Goal: Task Accomplishment & Management: Use online tool/utility

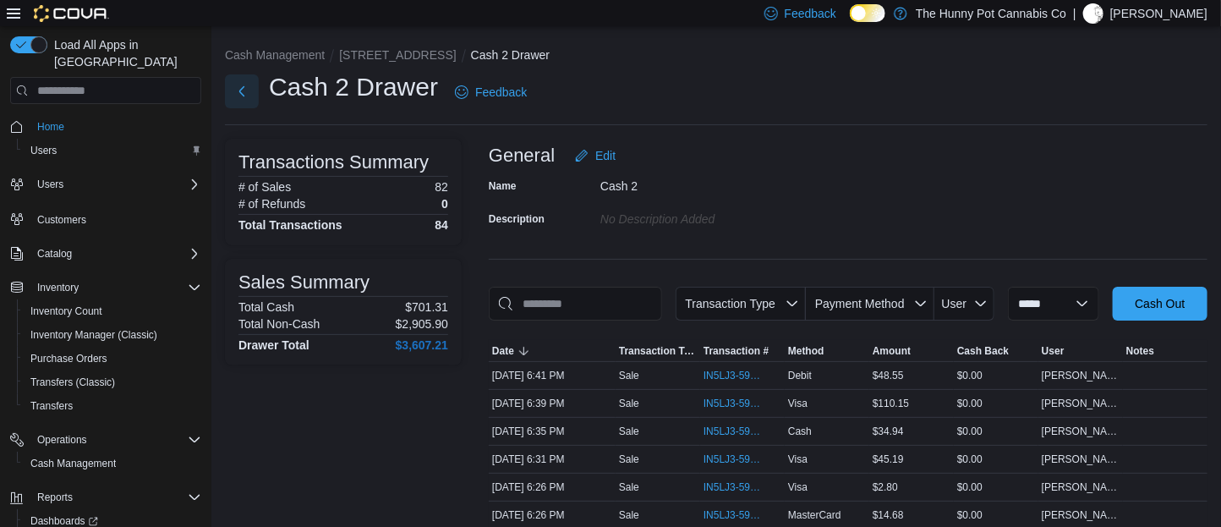
click at [237, 86] on button "Next" at bounding box center [242, 91] width 34 height 34
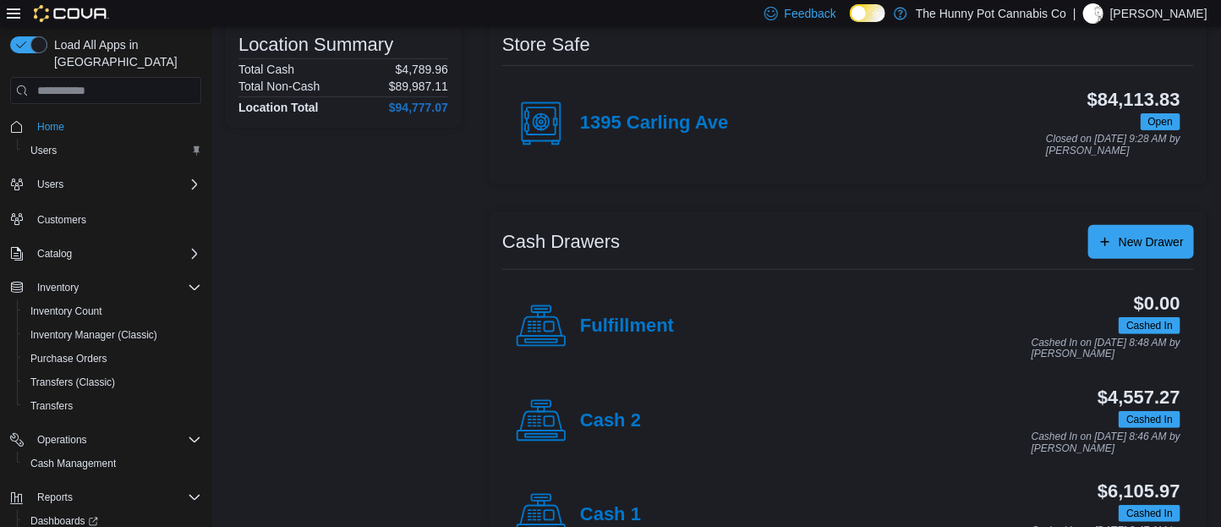
scroll to position [300, 0]
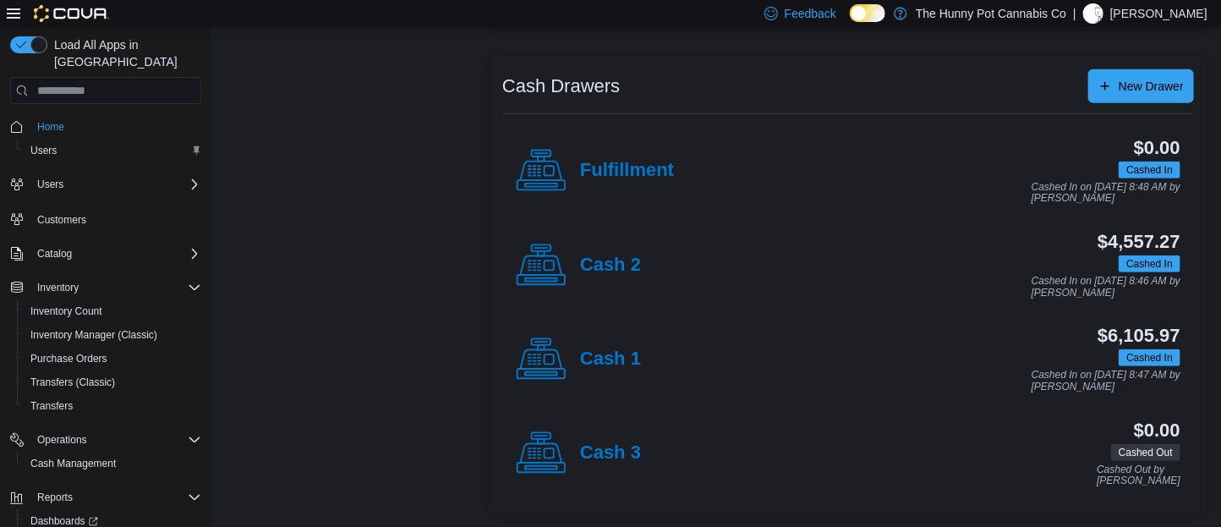
click at [577, 260] on div "Cash 2" at bounding box center [578, 265] width 125 height 51
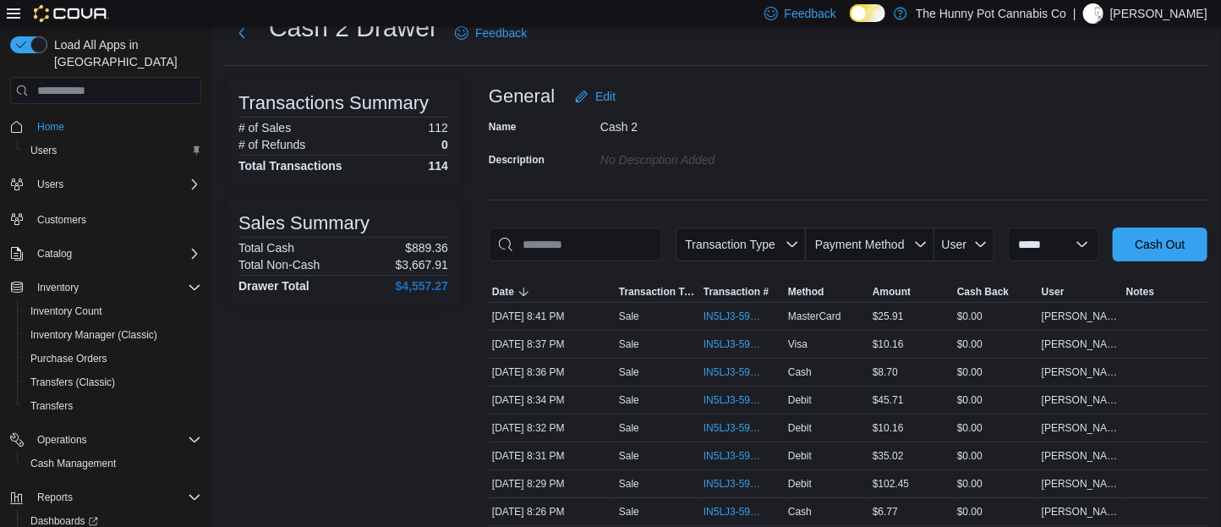
scroll to position [99, 0]
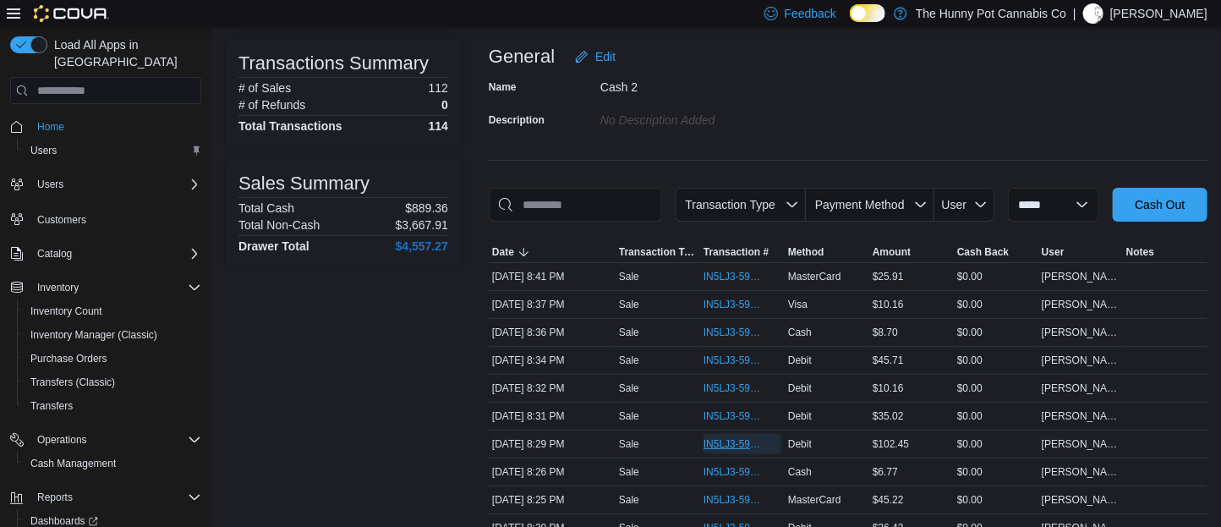
click at [742, 454] on span "IN5LJ3-5964914" at bounding box center [743, 444] width 78 height 20
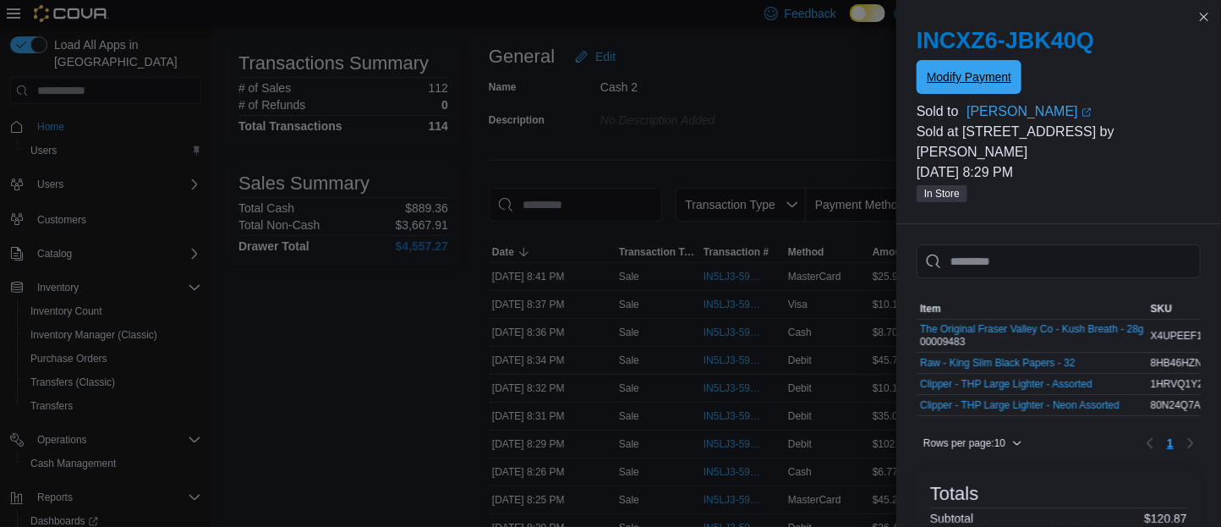
click at [958, 75] on span "Modify Payment" at bounding box center [969, 76] width 85 height 17
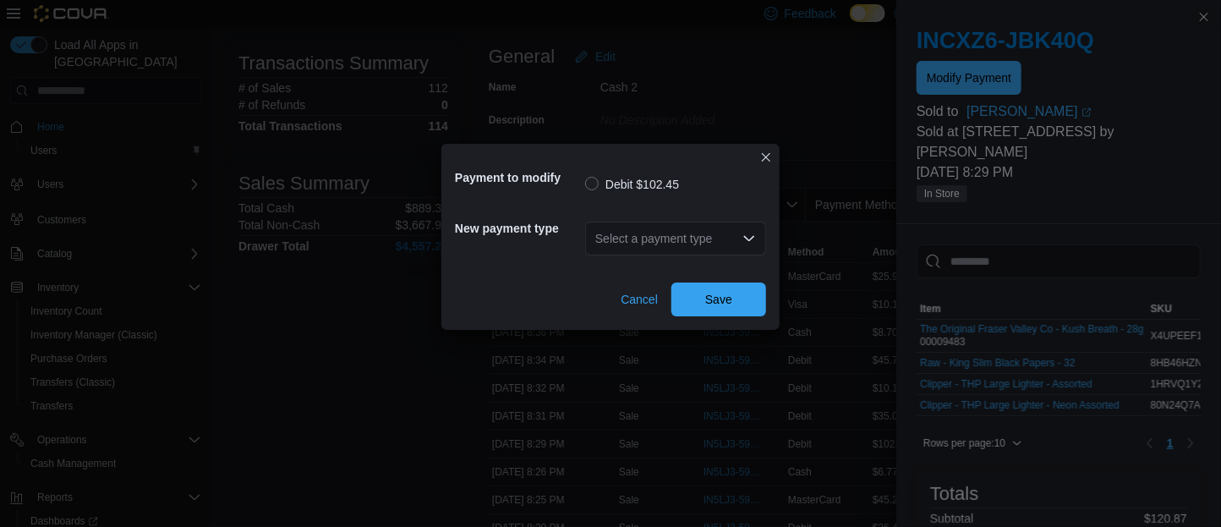
click at [594, 233] on div "Select a payment type" at bounding box center [675, 239] width 181 height 34
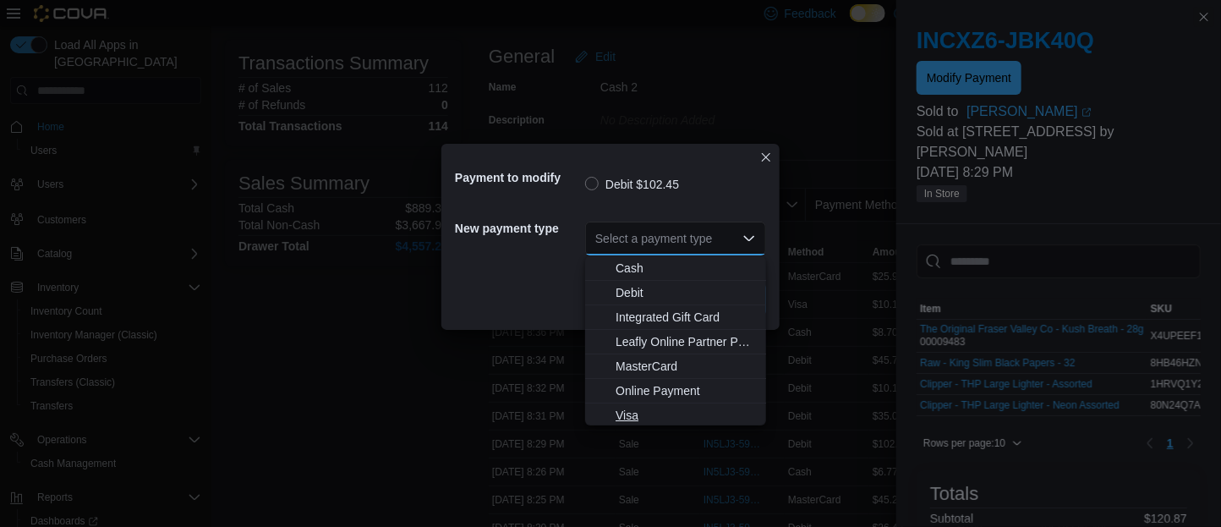
click at [637, 403] on button "Visa" at bounding box center [675, 415] width 181 height 25
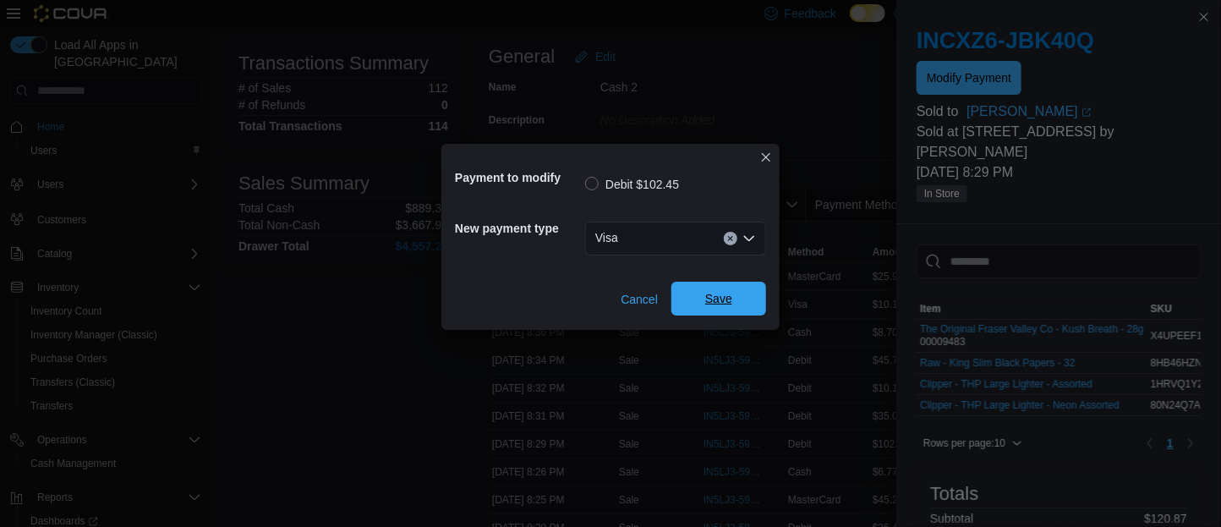
click at [721, 307] on span "Save" at bounding box center [718, 298] width 27 height 17
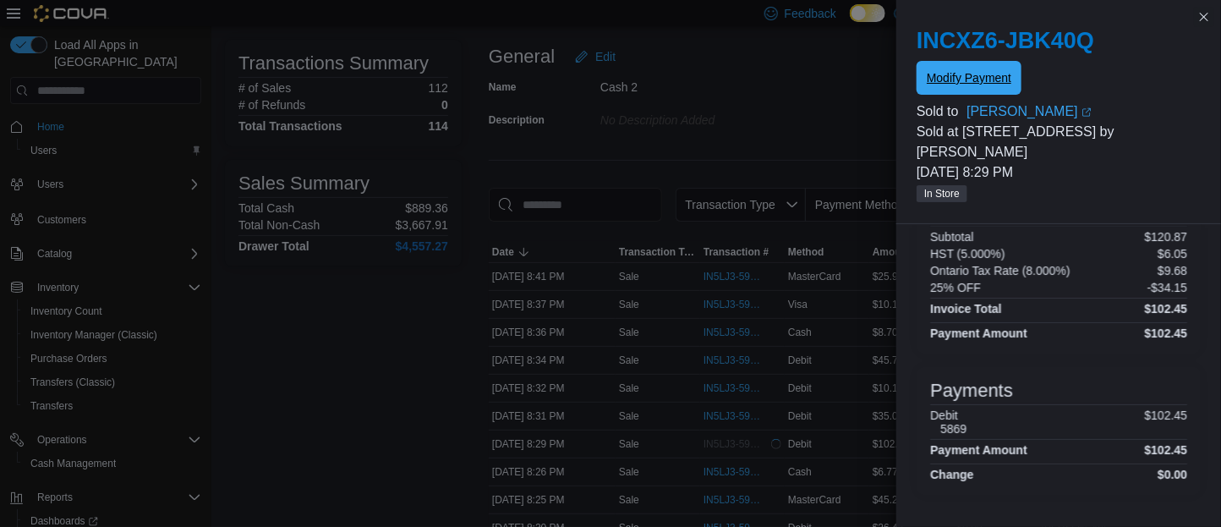
scroll to position [402, 0]
